Goal: Task Accomplishment & Management: Use online tool/utility

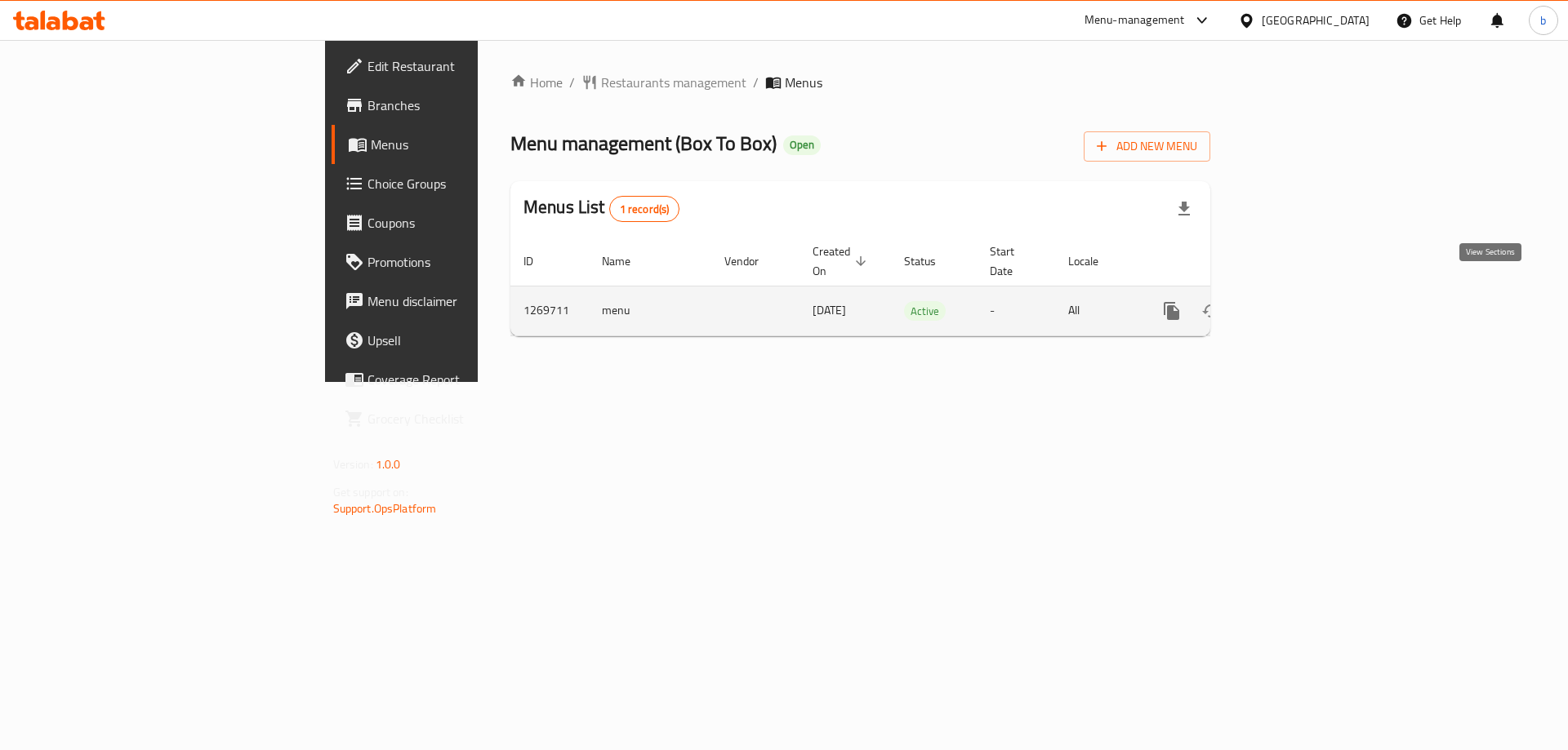
click at [1299, 301] on icon "enhanced table" at bounding box center [1289, 311] width 19 height 19
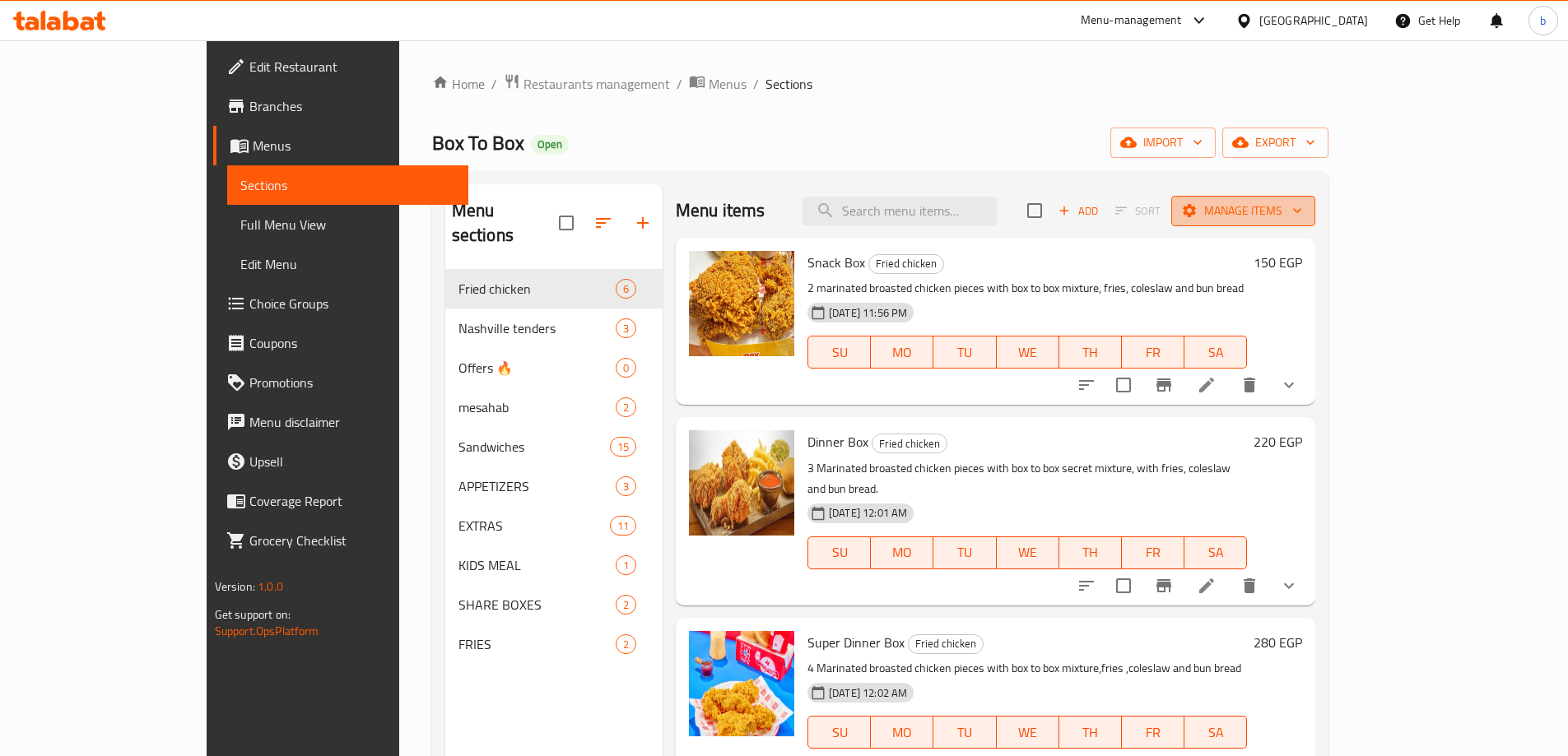
click at [1303, 207] on span "Manage items" at bounding box center [1244, 210] width 118 height 20
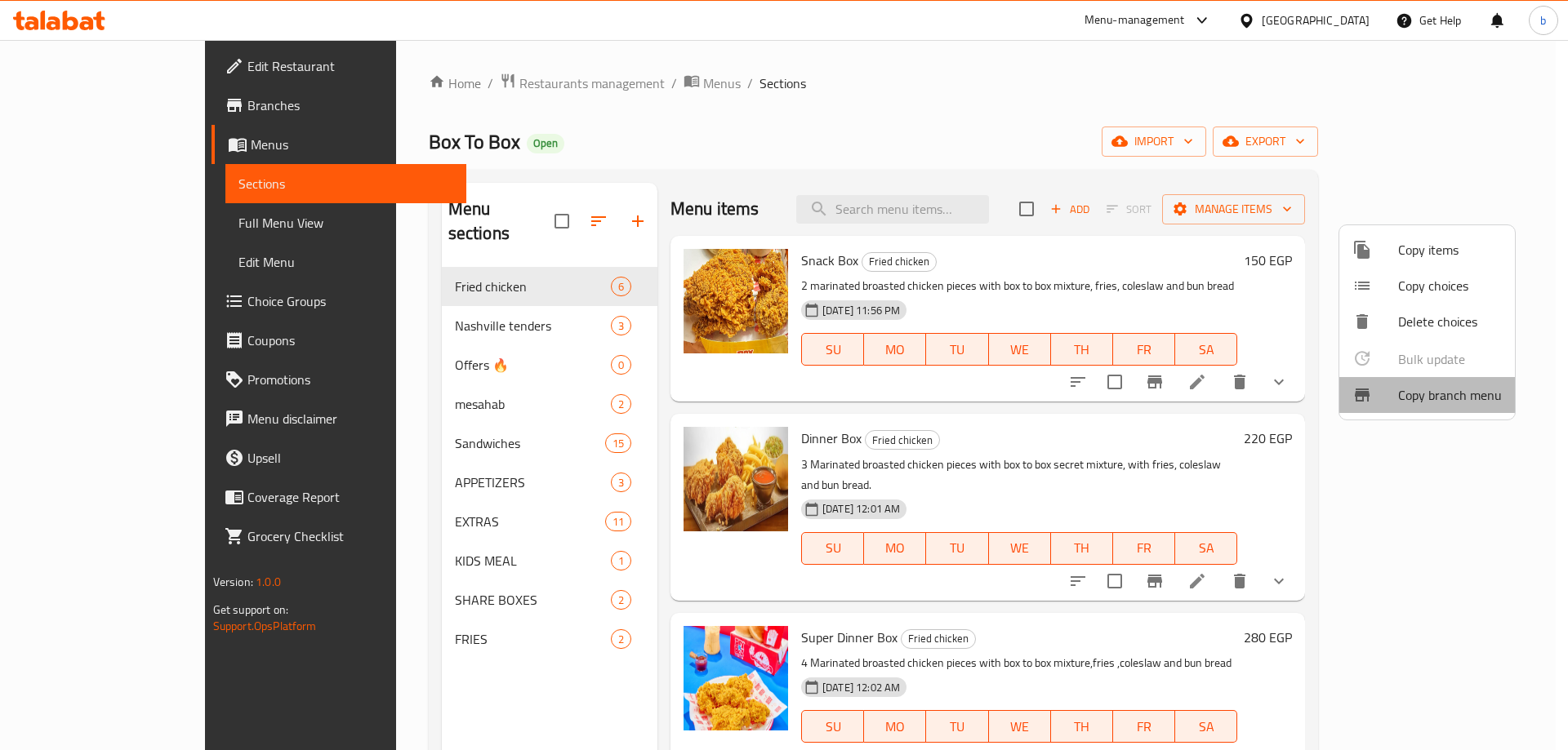
click at [1438, 401] on span "Copy branch menu" at bounding box center [1450, 395] width 103 height 19
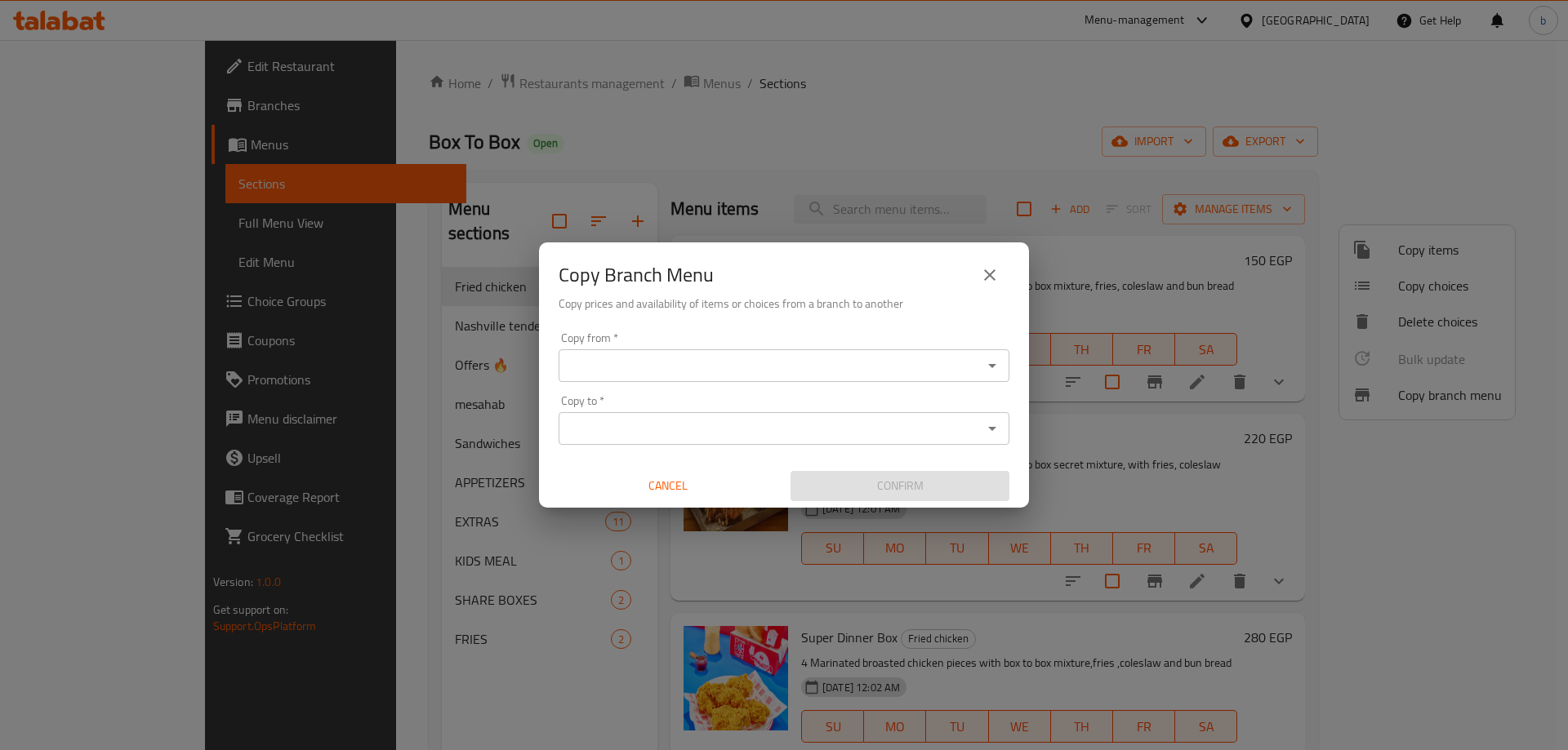
click at [682, 363] on input "Copy from   *" at bounding box center [771, 365] width 414 height 23
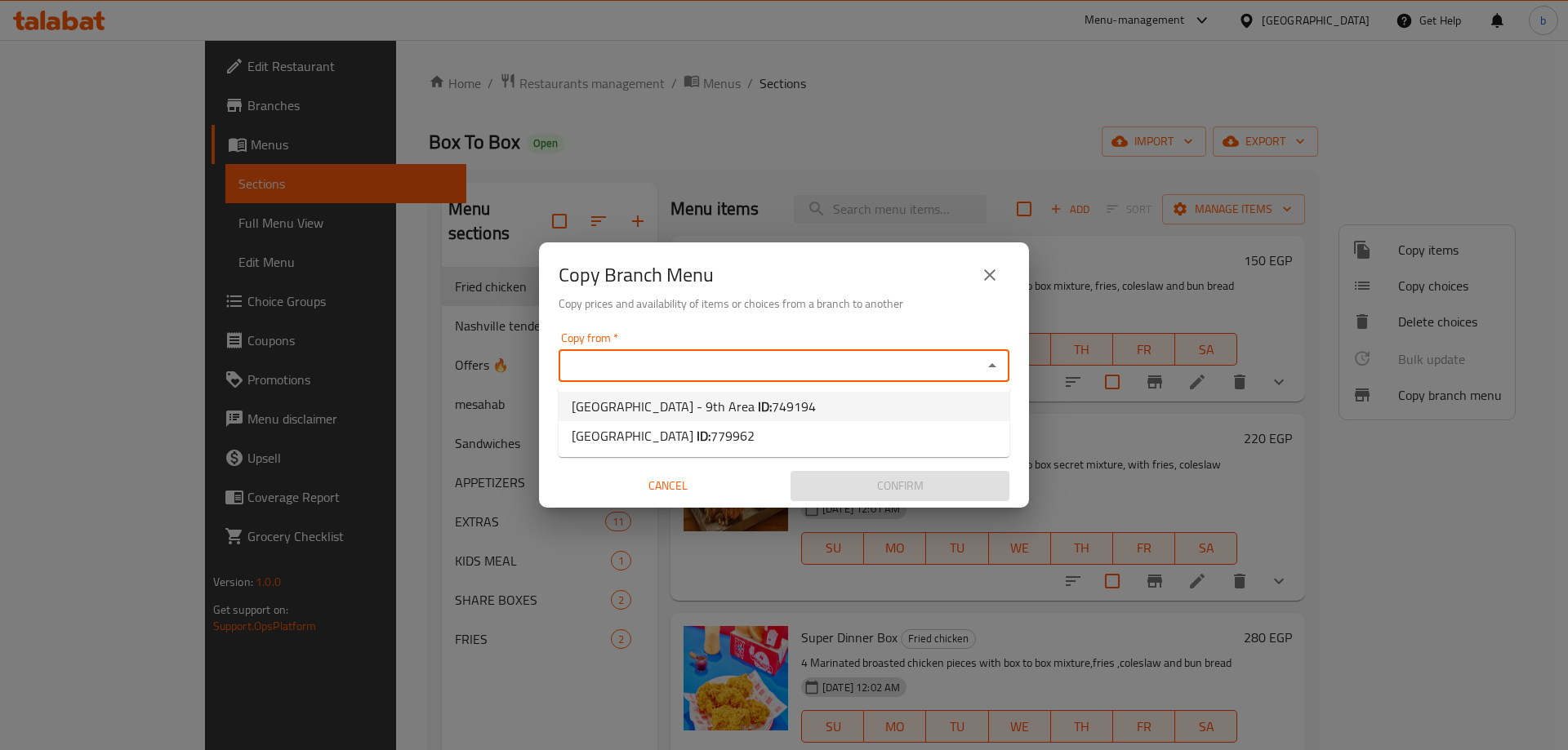
click at [854, 411] on li "[GEOGRAPHIC_DATA] - 9th Area ID: 749194" at bounding box center [784, 407] width 451 height 30
type input "[GEOGRAPHIC_DATA] - 9th Area"
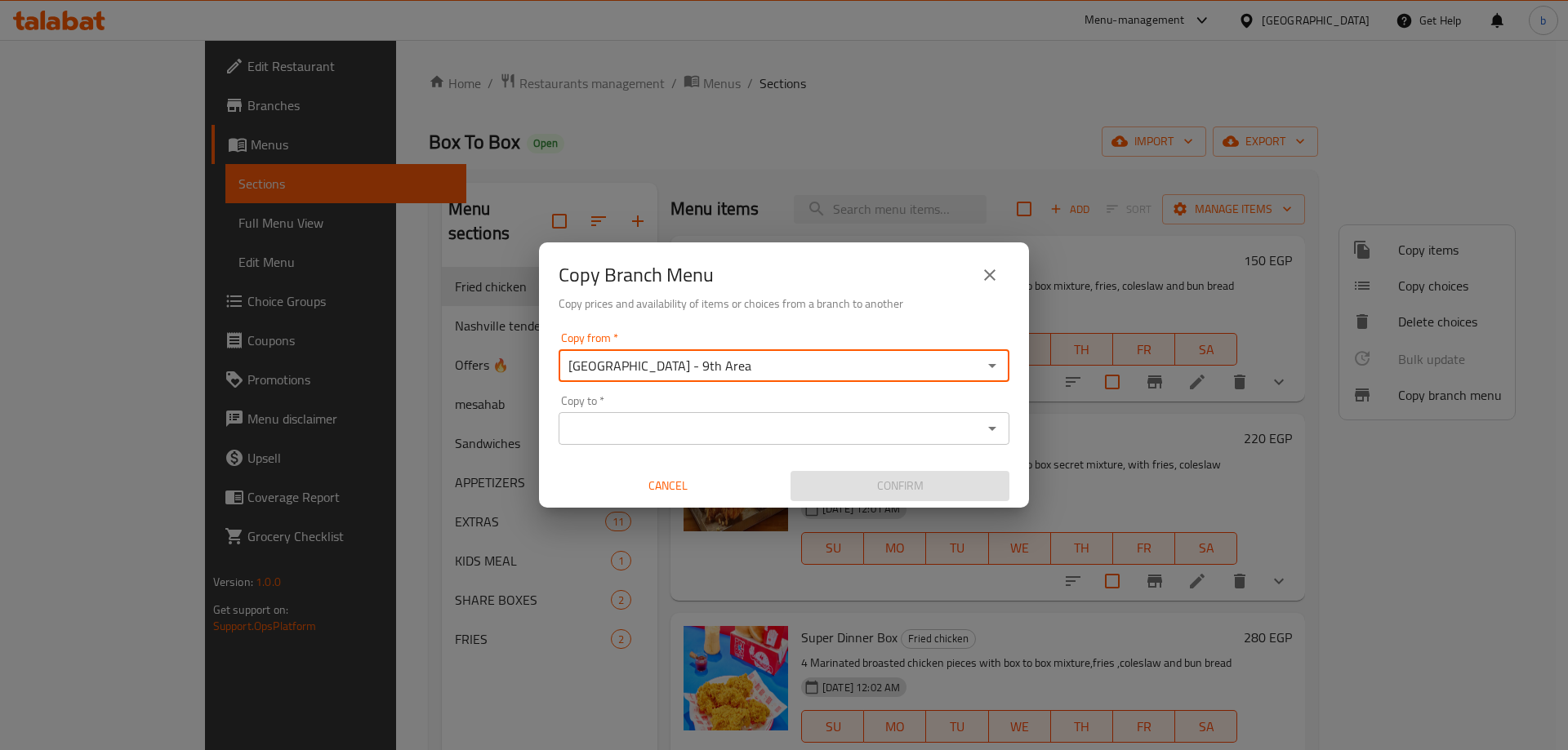
click at [938, 430] on input "Copy to   *" at bounding box center [771, 429] width 414 height 23
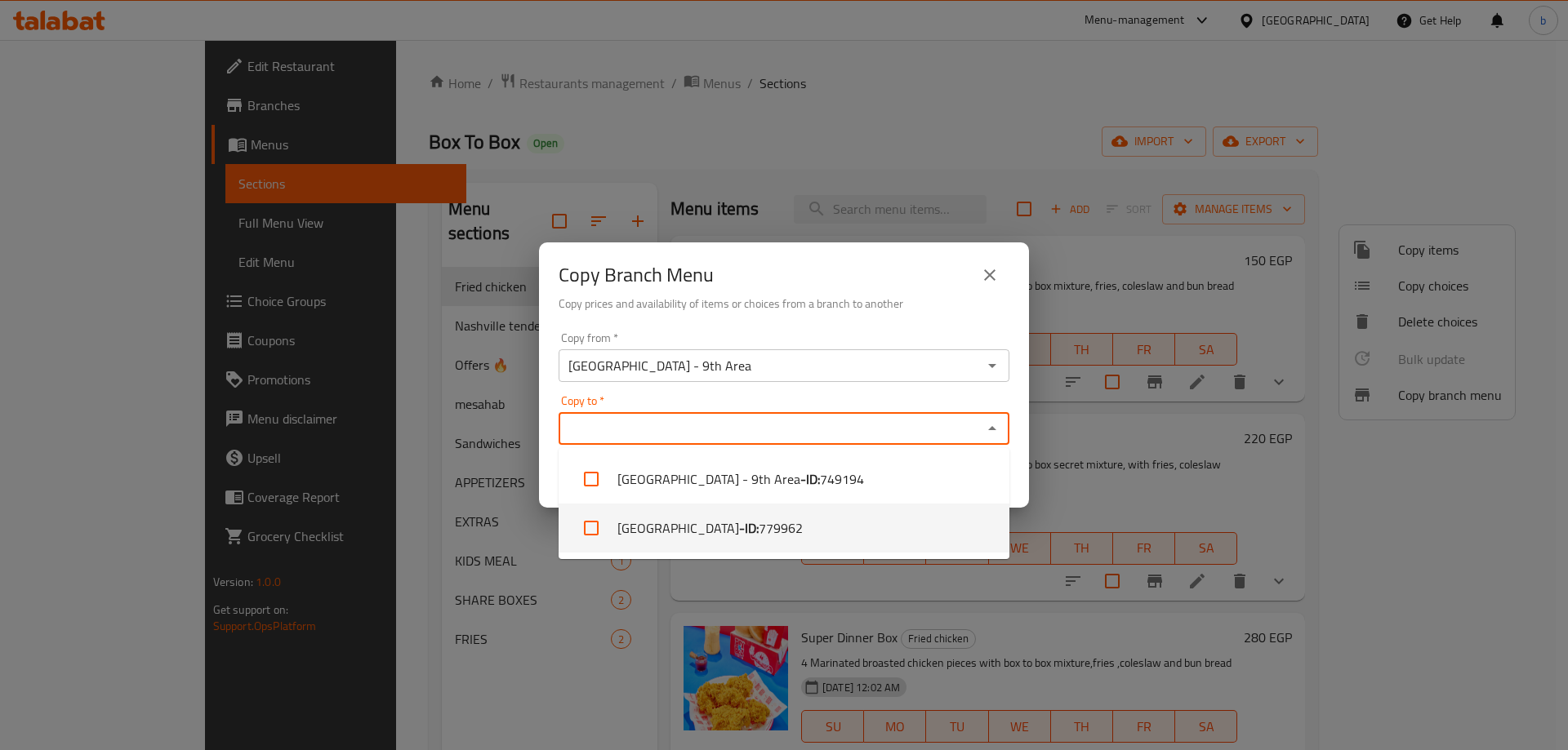
click at [776, 537] on li "[GEOGRAPHIC_DATA] - ID: 779962" at bounding box center [784, 527] width 451 height 49
checkbox input "true"
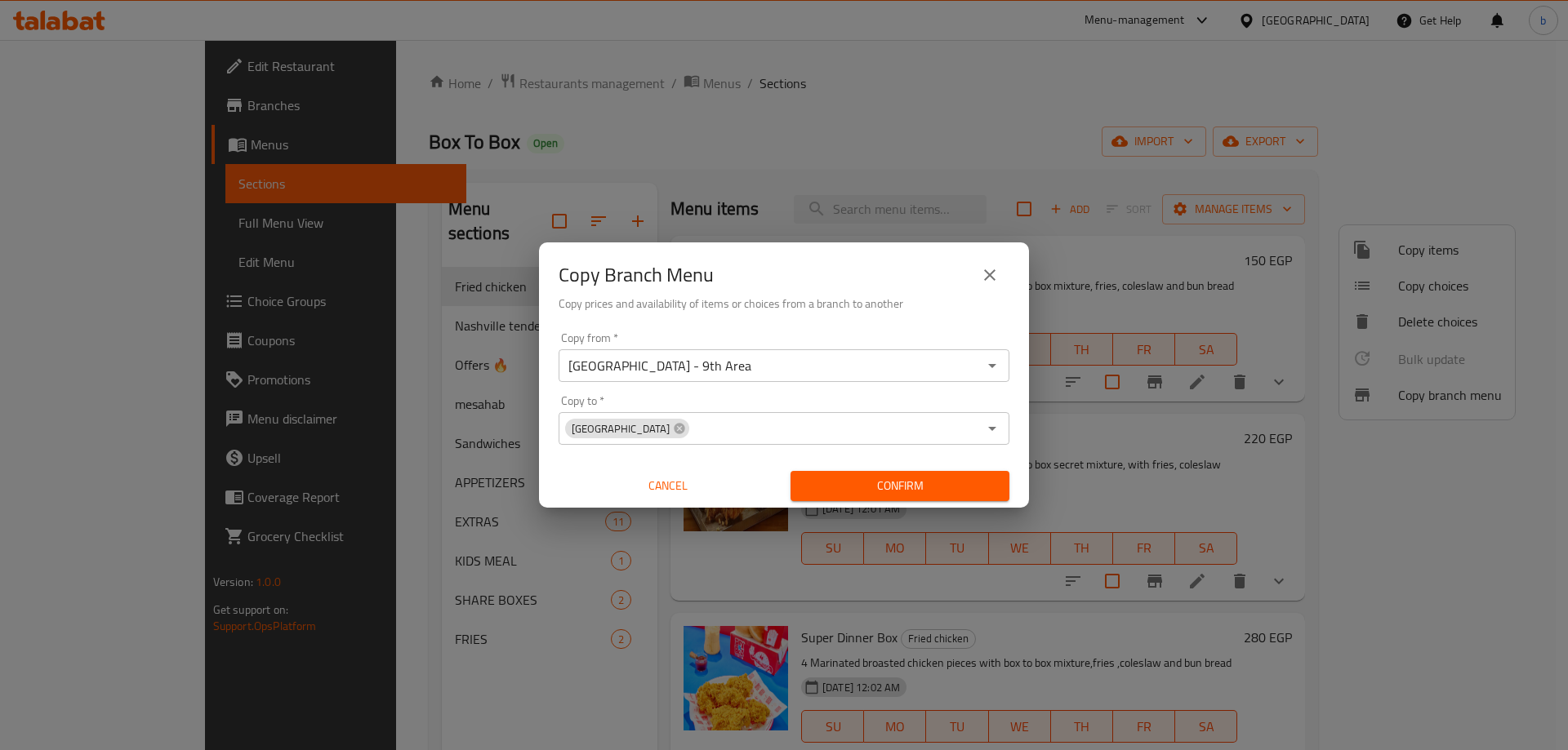
click at [1021, 467] on div "Copy from   * [GEOGRAPHIC_DATA] - 9th Area Copy from * Copy to   * [GEOGRAPHIC_…" at bounding box center [784, 416] width 490 height 182
click at [911, 482] on span "Confirm" at bounding box center [899, 485] width 192 height 20
